Goal: Task Accomplishment & Management: Manage account settings

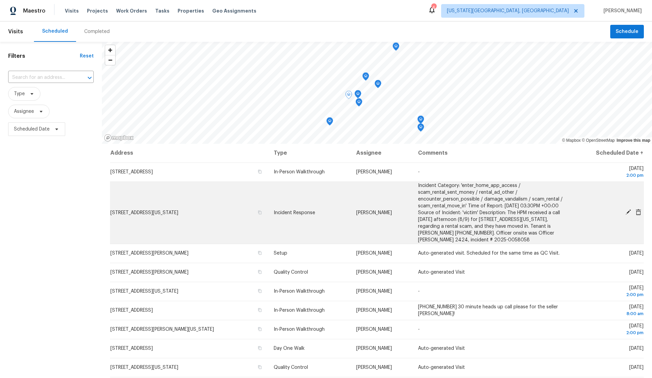
scroll to position [2, 0]
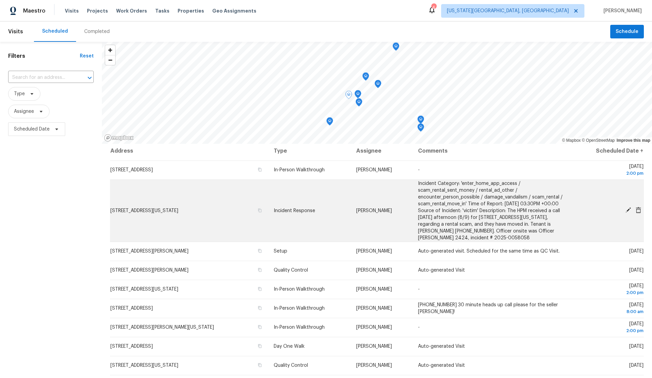
click at [628, 211] on icon at bounding box center [628, 209] width 5 height 5
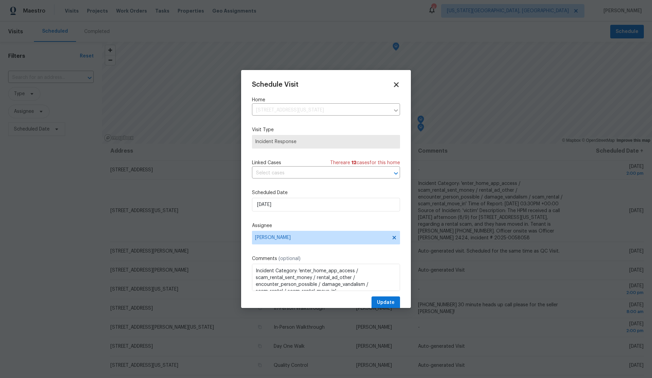
click at [396, 84] on icon at bounding box center [396, 84] width 5 height 5
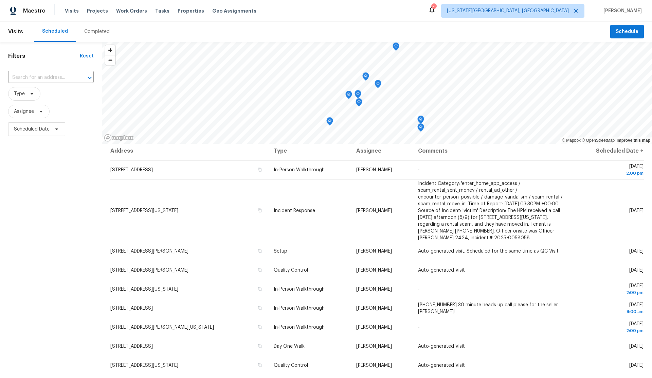
click at [55, 210] on div "Filters Reset ​ Type Assignee Scheduled Date" at bounding box center [51, 244] width 102 height 404
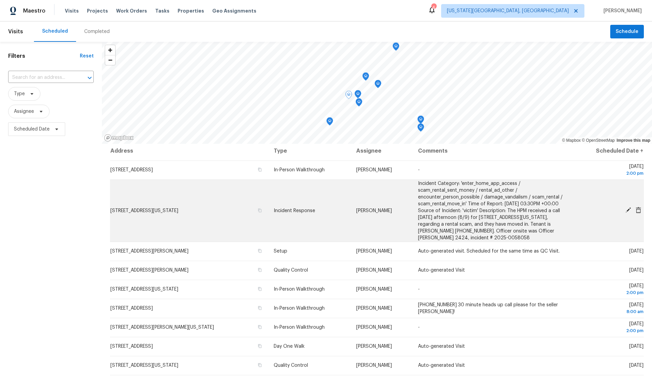
click at [627, 210] on icon at bounding box center [628, 209] width 5 height 5
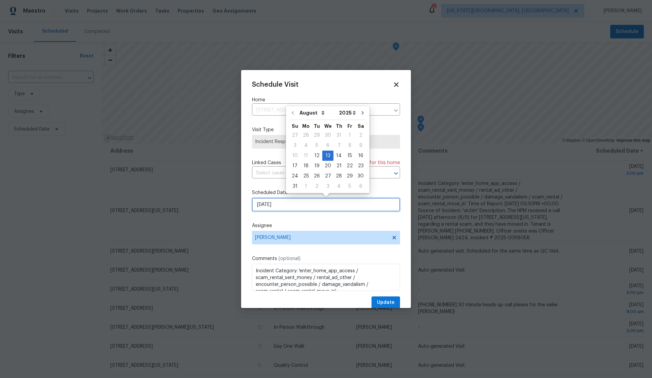
click at [314, 205] on input "8/13/2025" at bounding box center [326, 205] width 148 height 14
click at [397, 84] on icon at bounding box center [396, 84] width 5 height 5
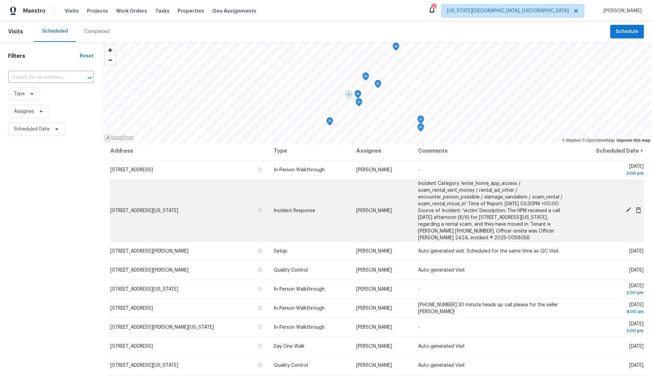
click at [638, 209] on icon at bounding box center [638, 210] width 5 height 6
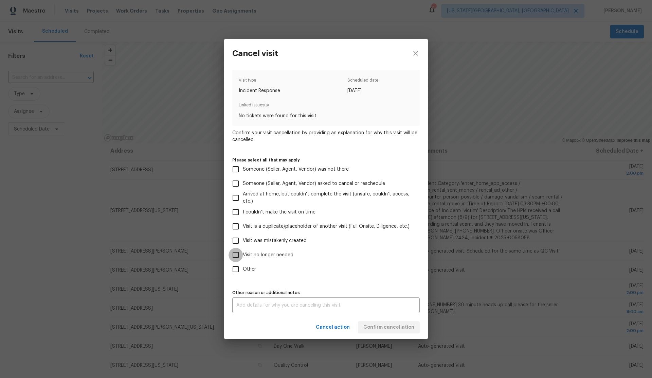
click at [235, 253] on input "Visit no longer needed" at bounding box center [236, 255] width 14 height 14
checkbox input "true"
click at [327, 307] on textarea at bounding box center [325, 305] width 179 height 5
type textarea ","
click at [357, 270] on label "Other" at bounding box center [322, 269] width 186 height 14
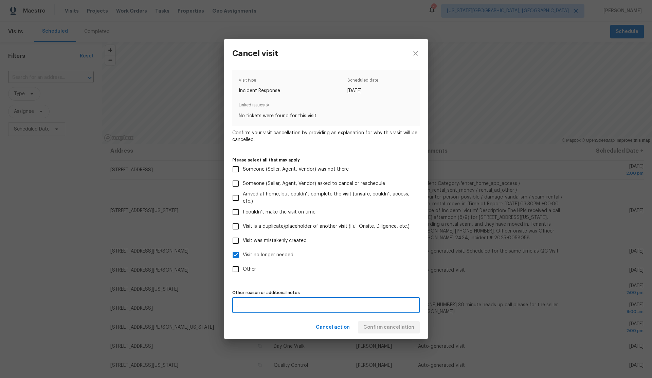
click at [243, 270] on input "Other" at bounding box center [236, 269] width 14 height 14
checkbox input "true"
drag, startPoint x: 245, startPoint y: 305, endPoint x: 230, endPoint y: 304, distance: 15.6
click at [230, 304] on div "Visit type Incident Response Scheduled date 8/13/2025 Linked issues(s) No ticke…" at bounding box center [326, 192] width 204 height 248
type textarea "Talked to Trust and Safety, no longer needed"
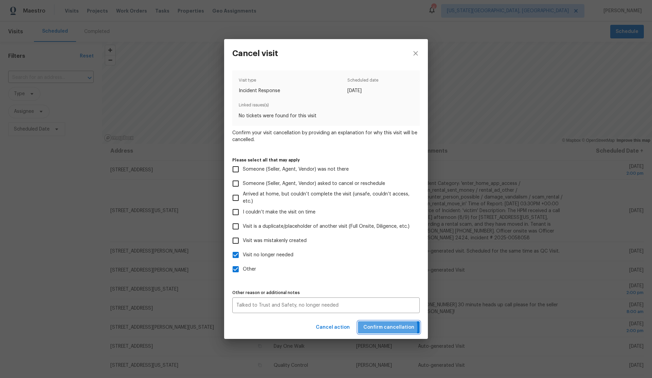
click at [377, 328] on span "Confirm cancellation" at bounding box center [388, 327] width 51 height 8
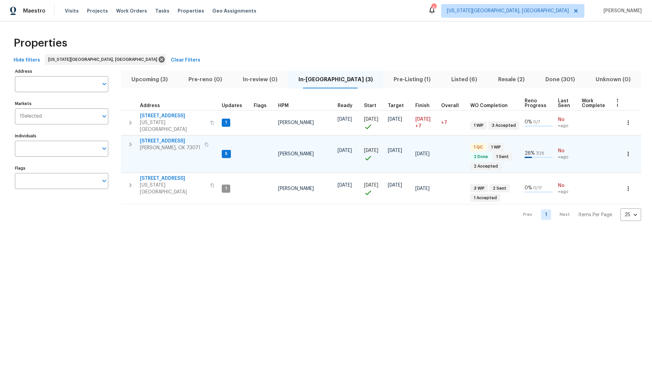
click at [629, 150] on icon "button" at bounding box center [628, 153] width 7 height 7
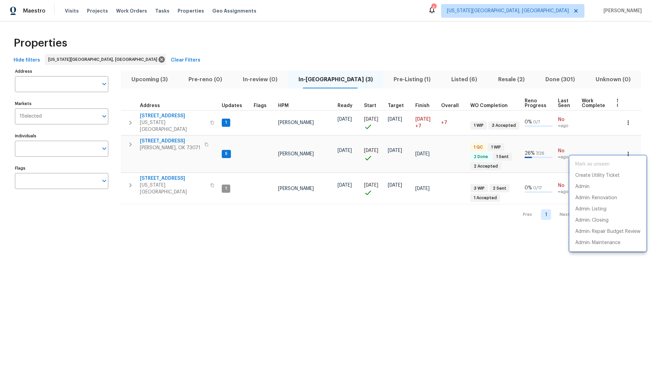
click at [441, 79] on div at bounding box center [326, 189] width 652 height 378
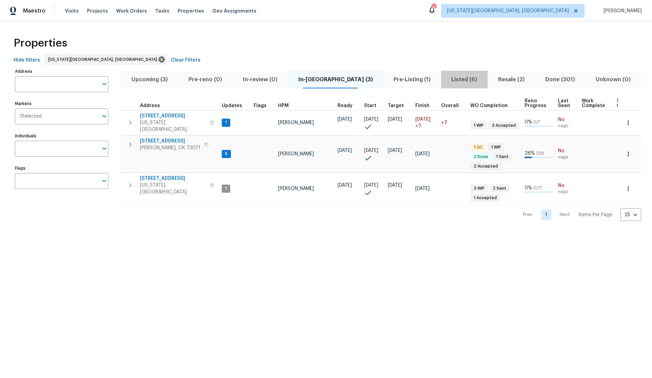
click at [445, 79] on span "Listed (6)" at bounding box center [464, 80] width 38 height 10
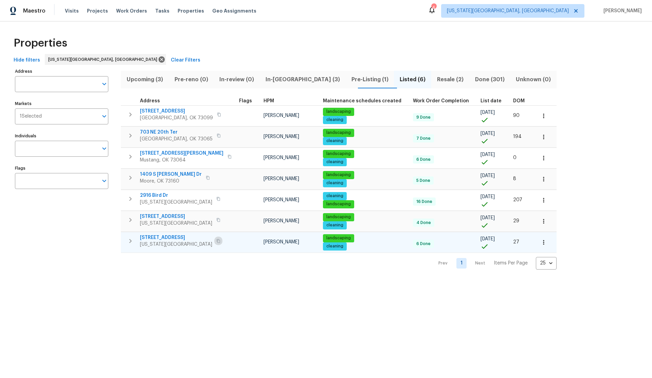
click at [216, 240] on icon "button" at bounding box center [218, 241] width 4 height 4
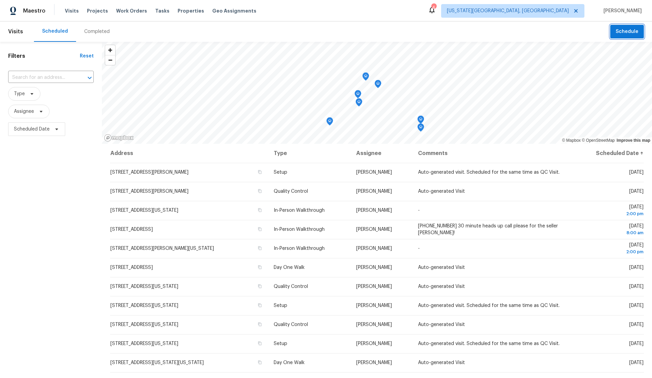
click at [631, 33] on span "Schedule" at bounding box center [627, 32] width 23 height 8
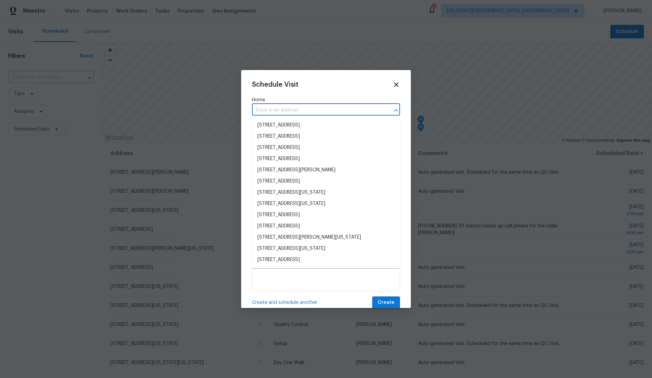
click at [300, 112] on input "text" at bounding box center [316, 110] width 129 height 11
paste input "8113 Wilshire Ridge Dr Oklahoma City OK 73132"
type input "8113 Wilshire Ridge Dr Oklahoma City OK 73132"
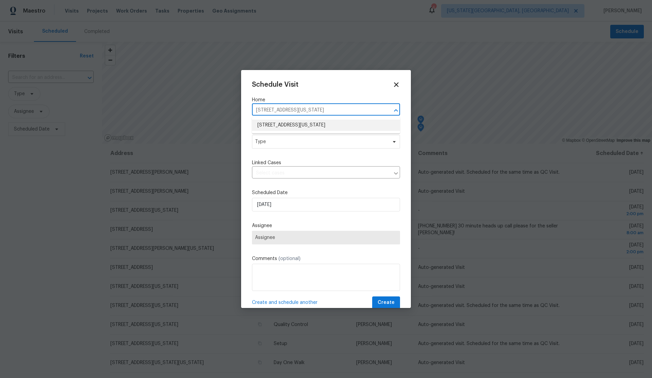
click at [296, 121] on li "[STREET_ADDRESS][US_STATE]" at bounding box center [326, 125] width 148 height 11
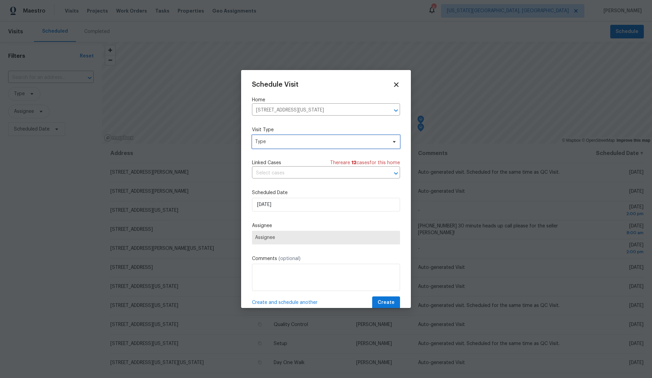
click at [287, 138] on span "Type" at bounding box center [326, 142] width 148 height 14
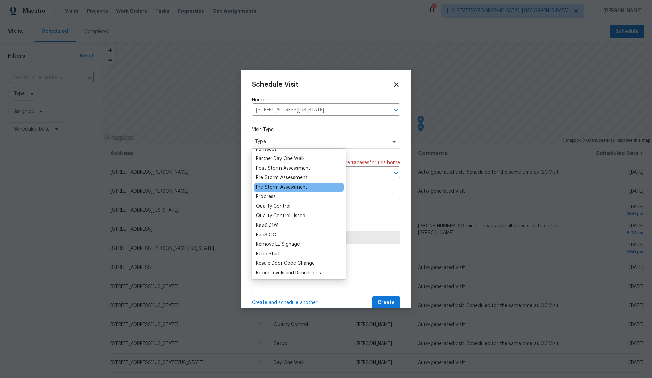
scroll to position [414, 0]
click at [268, 195] on div "Progress" at bounding box center [266, 197] width 20 height 7
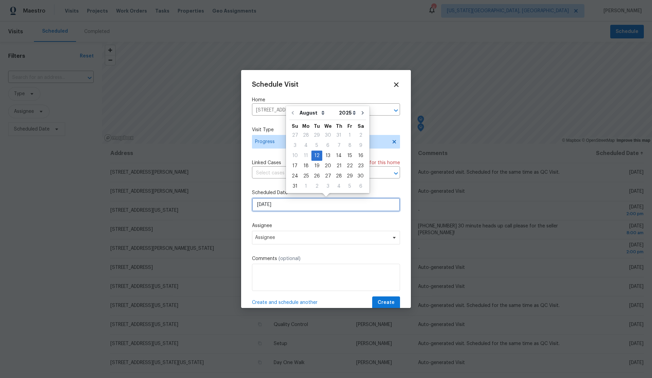
click at [311, 207] on input "8/12/2025" at bounding box center [326, 205] width 148 height 14
click at [327, 154] on div "13" at bounding box center [327, 156] width 11 height 10
type input "8/13/2025"
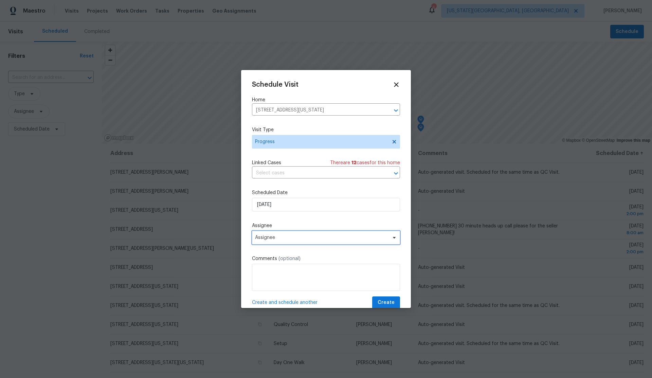
click at [315, 238] on span "Assignee" at bounding box center [321, 237] width 133 height 5
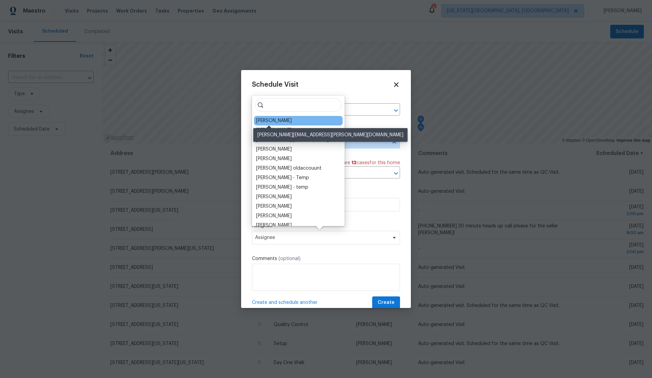
click at [275, 121] on div "[PERSON_NAME]" at bounding box center [274, 120] width 36 height 7
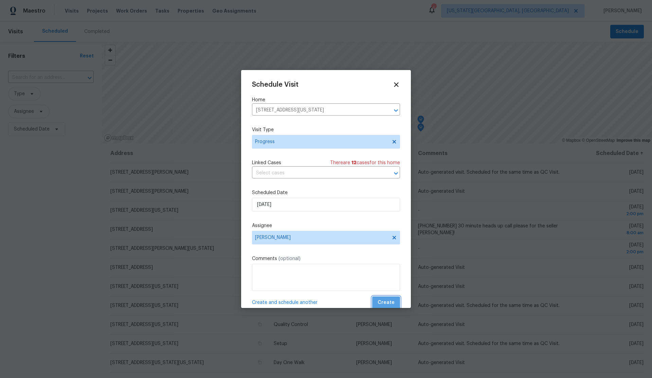
click at [384, 300] on span "Create" at bounding box center [386, 302] width 17 height 8
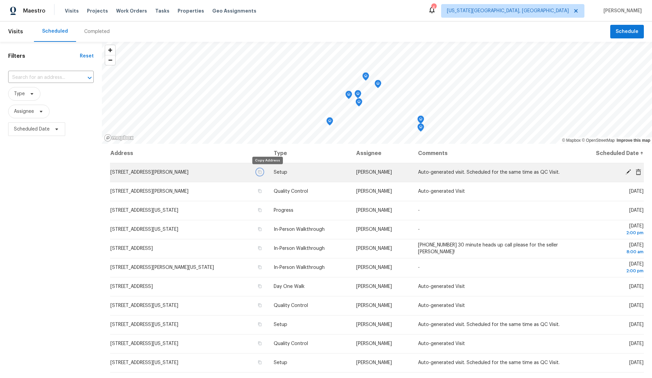
click at [262, 171] on icon "button" at bounding box center [259, 172] width 3 height 4
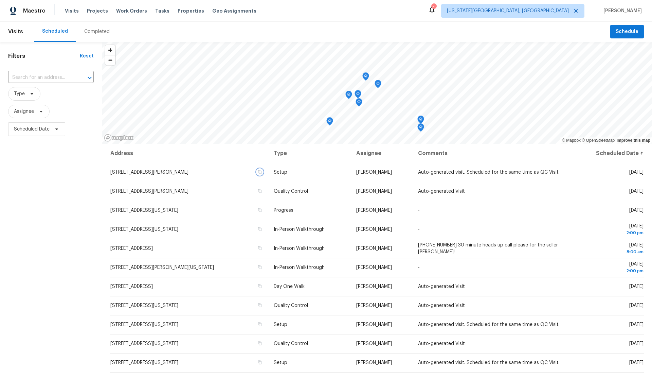
scroll to position [1, 0]
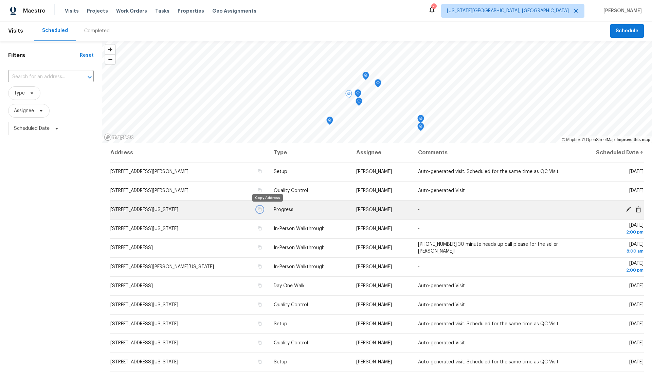
click at [262, 209] on icon "button" at bounding box center [260, 209] width 4 height 4
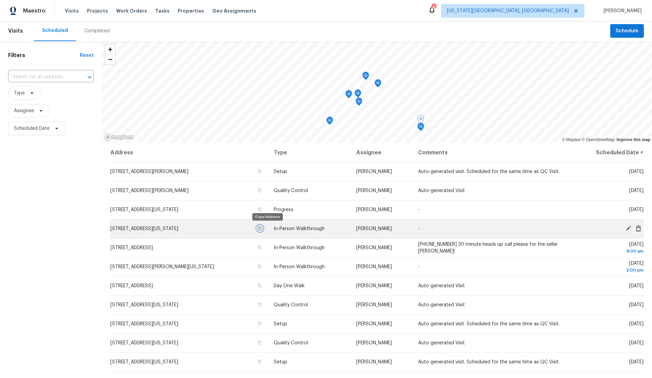
click at [262, 227] on icon "button" at bounding box center [259, 229] width 3 height 4
